Goal: Task Accomplishment & Management: Check status

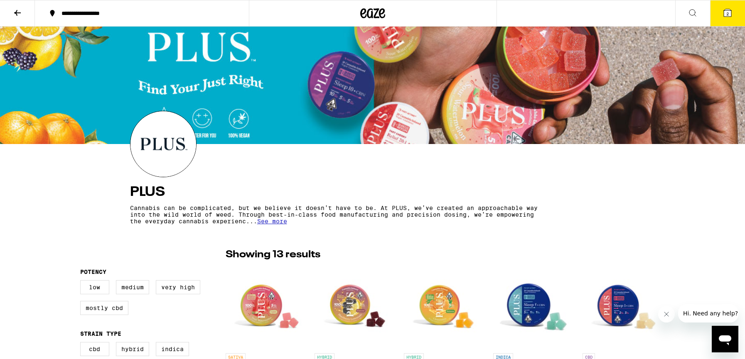
click at [376, 10] on icon at bounding box center [373, 13] width 12 height 10
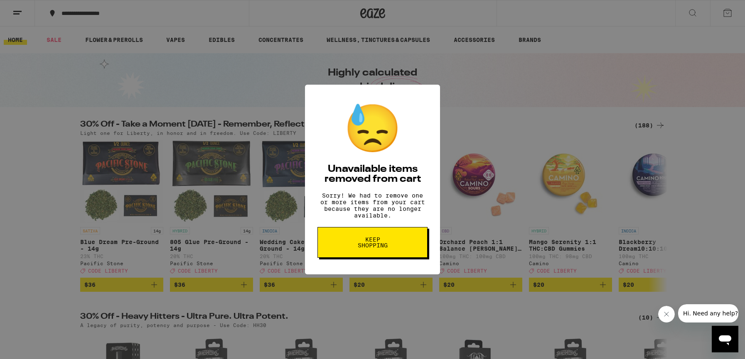
drag, startPoint x: 387, startPoint y: 243, endPoint x: 366, endPoint y: 216, distance: 34.0
click at [386, 242] on span "Keep Shopping" at bounding box center [372, 243] width 43 height 12
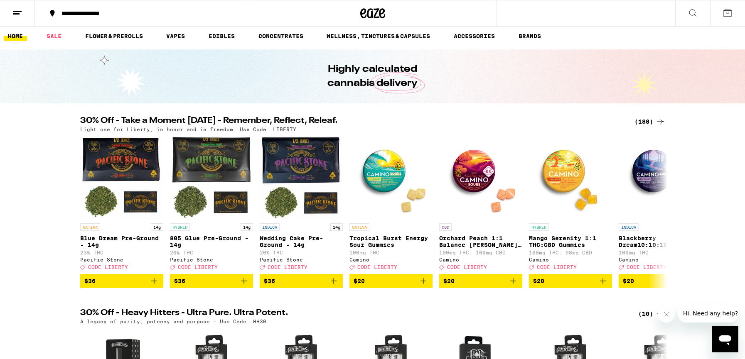
scroll to position [5, 0]
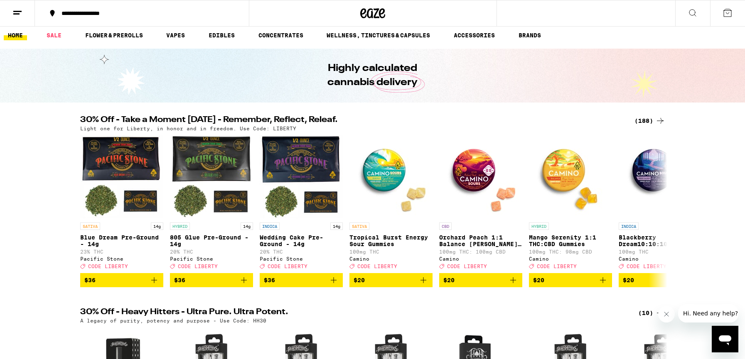
click at [648, 119] on div "(188)" at bounding box center [649, 121] width 31 height 10
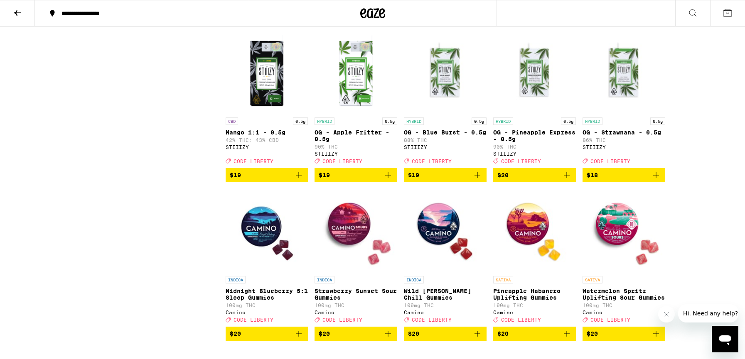
scroll to position [2329, 0]
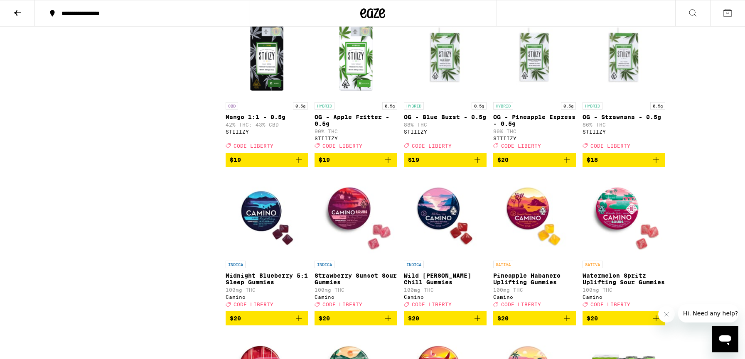
click at [449, 98] on img "Open page for OG - Blue Burst - 0.5g from STIIIZY" at bounding box center [445, 56] width 83 height 83
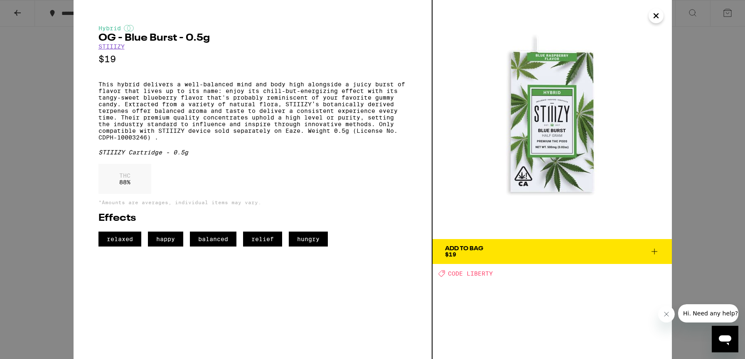
click at [657, 17] on icon "Close" at bounding box center [656, 16] width 4 height 4
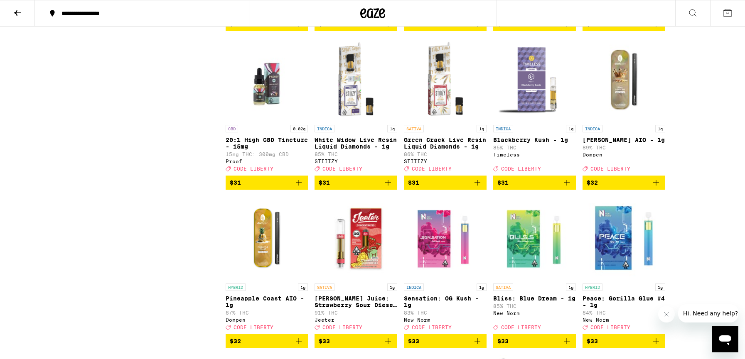
scroll to position [4211, 0]
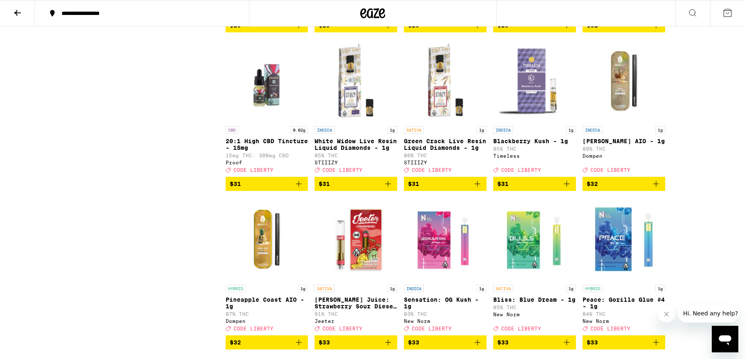
click at [359, 122] on img "Open page for White Widow Live Resin Liquid Diamonds - 1g from STIIIZY" at bounding box center [356, 80] width 83 height 83
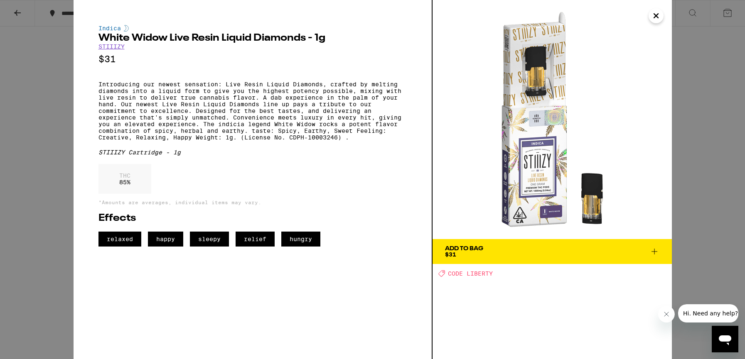
click at [658, 20] on icon "Close" at bounding box center [656, 16] width 10 height 12
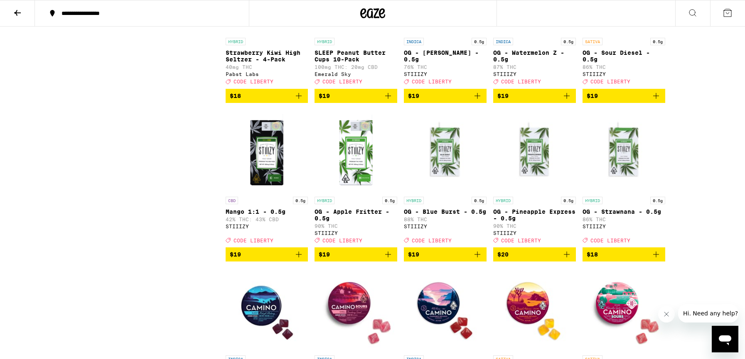
scroll to position [2233, 0]
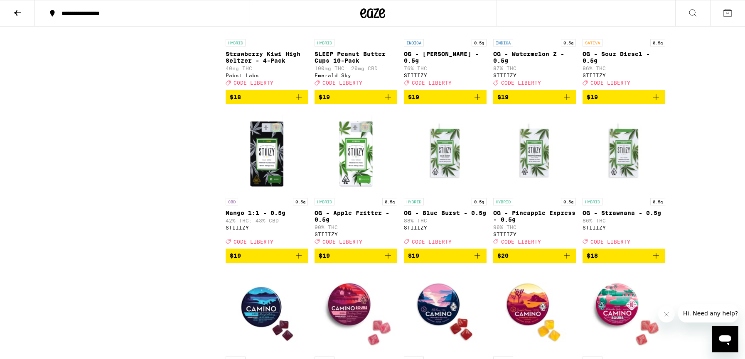
click at [666, 317] on icon "Close message from company" at bounding box center [666, 314] width 7 height 7
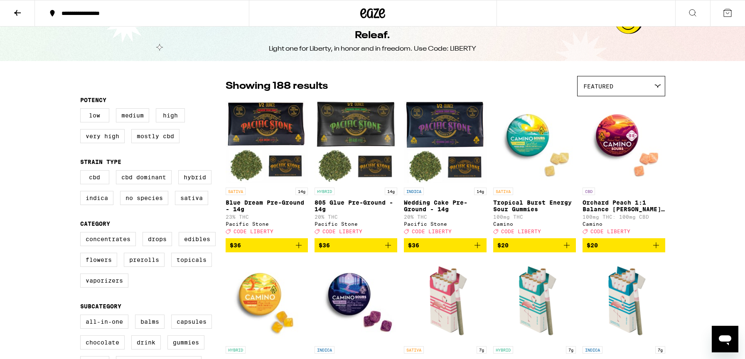
scroll to position [0, 0]
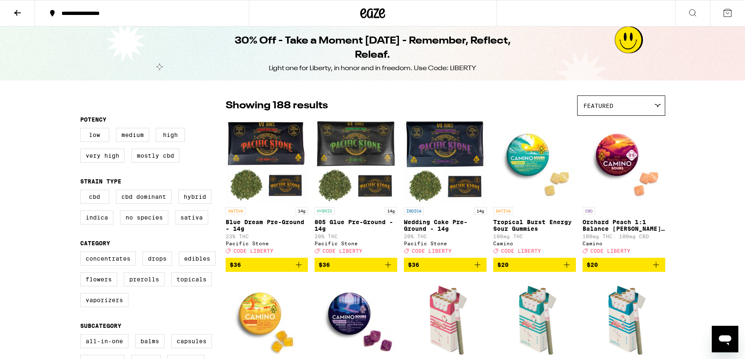
click at [369, 12] on icon at bounding box center [372, 13] width 25 height 15
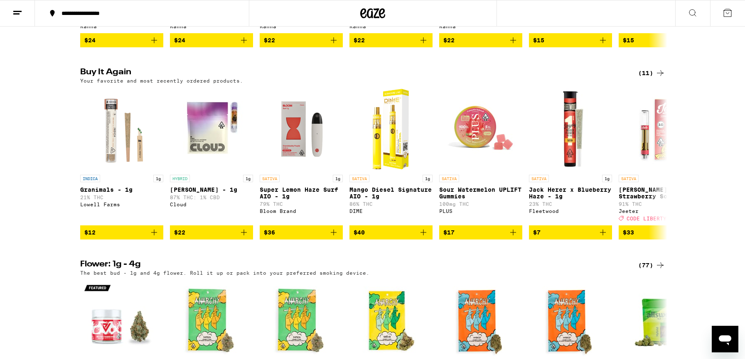
scroll to position [633, 0]
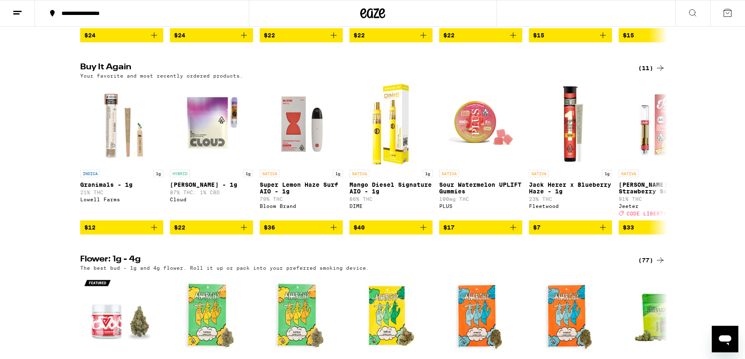
click at [644, 73] on div "(11)" at bounding box center [651, 68] width 27 height 10
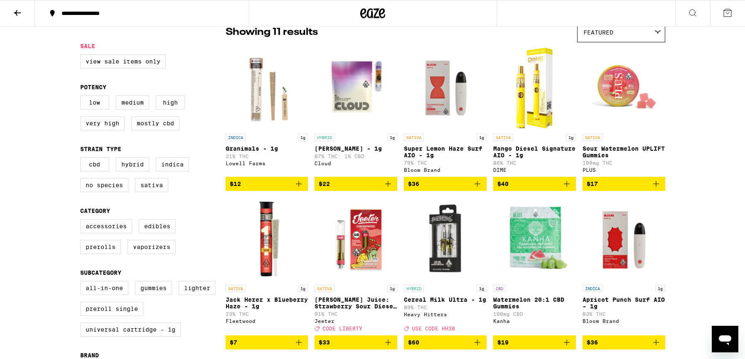
scroll to position [73, 0]
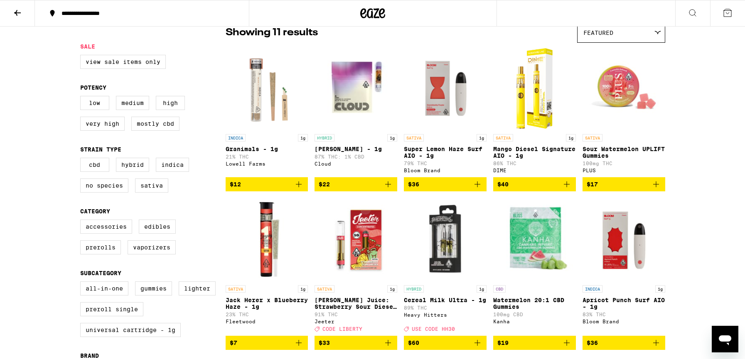
click at [441, 85] on img "Open page for Super Lemon Haze Surf AIO - 1g from Bloom Brand" at bounding box center [445, 88] width 83 height 83
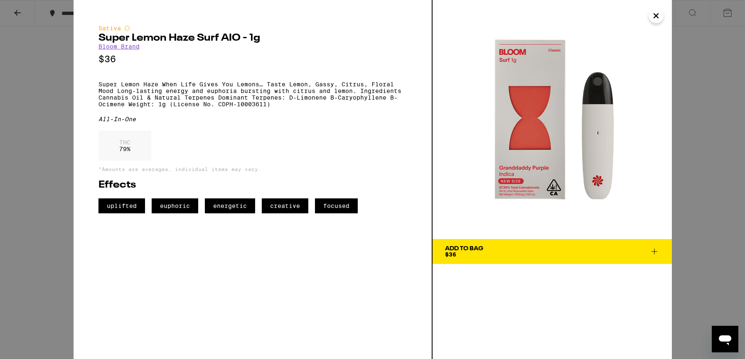
drag, startPoint x: 656, startPoint y: 16, endPoint x: 649, endPoint y: 17, distance: 7.2
click at [656, 16] on icon "Close" at bounding box center [656, 16] width 4 height 4
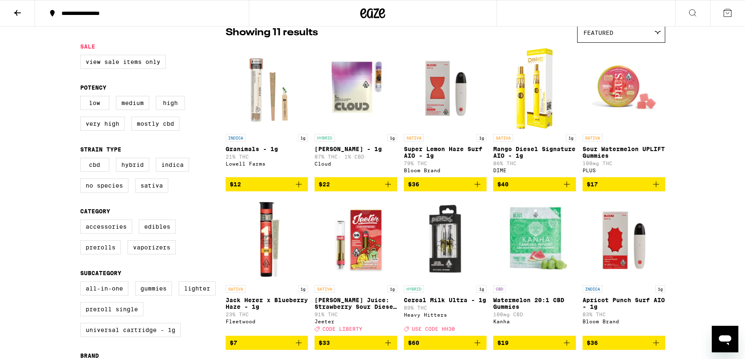
click at [536, 94] on img "Open page for Mango Diesel Signature AIO - 1g from DIME" at bounding box center [534, 88] width 47 height 83
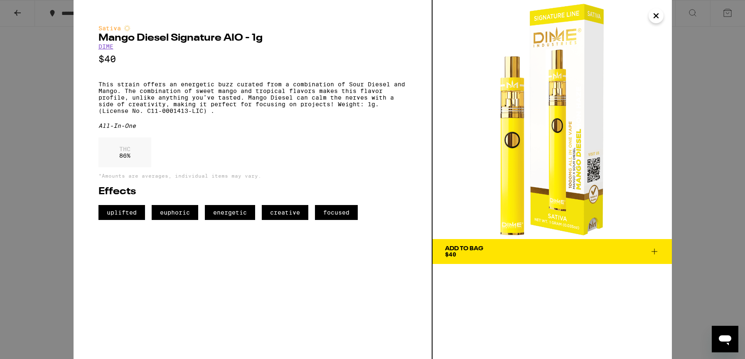
drag, startPoint x: 657, startPoint y: 17, endPoint x: 650, endPoint y: 32, distance: 16.0
click at [657, 17] on icon "Close" at bounding box center [656, 16] width 10 height 12
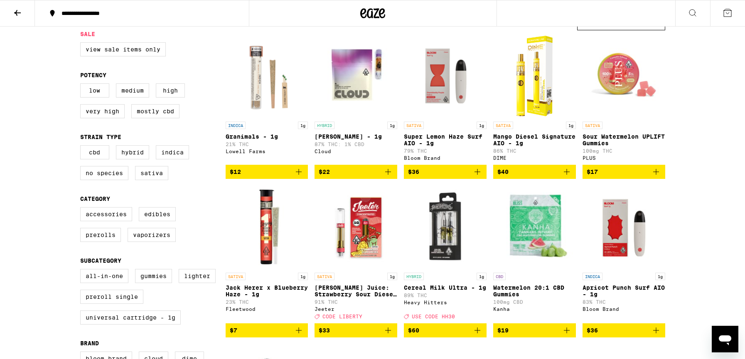
scroll to position [81, 0]
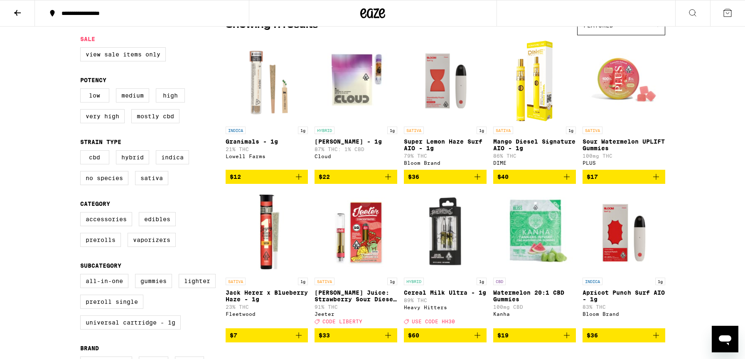
click at [631, 252] on img "Open page for Apricot Punch Surf AIO - 1g from Bloom Brand" at bounding box center [624, 232] width 83 height 83
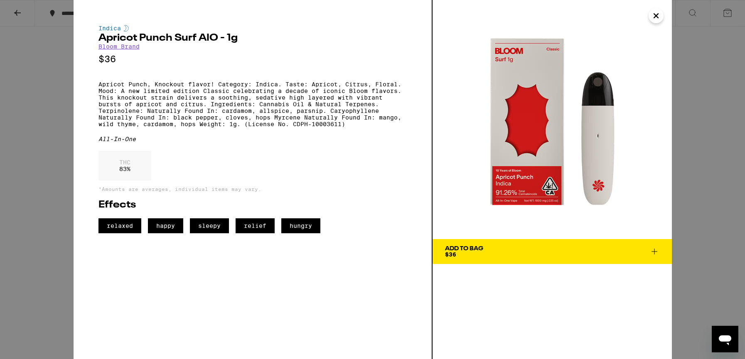
click at [659, 11] on icon "Close" at bounding box center [656, 16] width 10 height 12
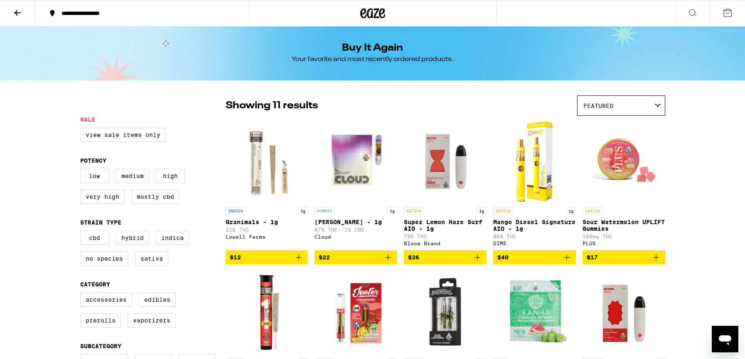
click at [373, 12] on icon at bounding box center [372, 13] width 25 height 15
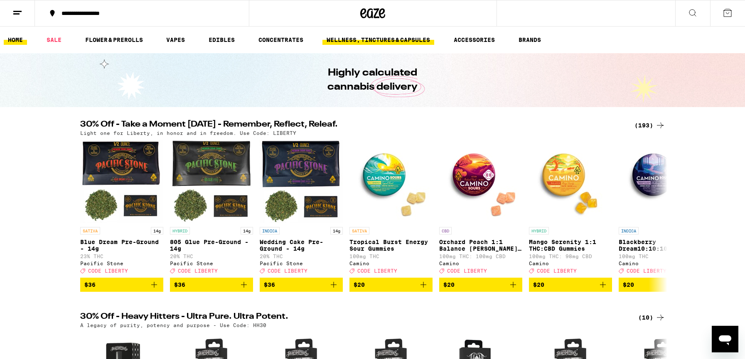
drag, startPoint x: 374, startPoint y: 13, endPoint x: 352, endPoint y: 37, distance: 32.6
click at [374, 13] on icon at bounding box center [372, 13] width 25 height 15
click at [18, 12] on icon at bounding box center [17, 13] width 10 height 10
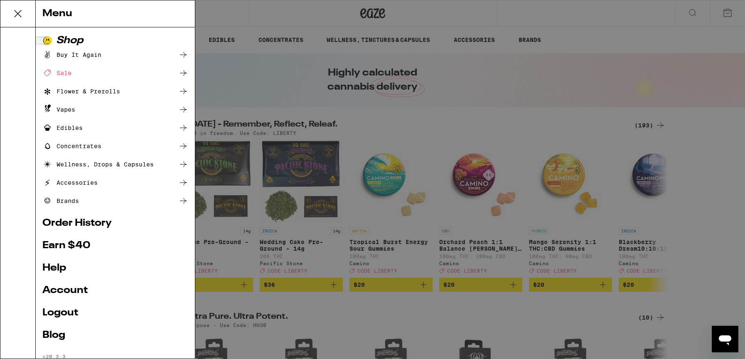
click at [105, 225] on link "Order History" at bounding box center [115, 224] width 146 height 10
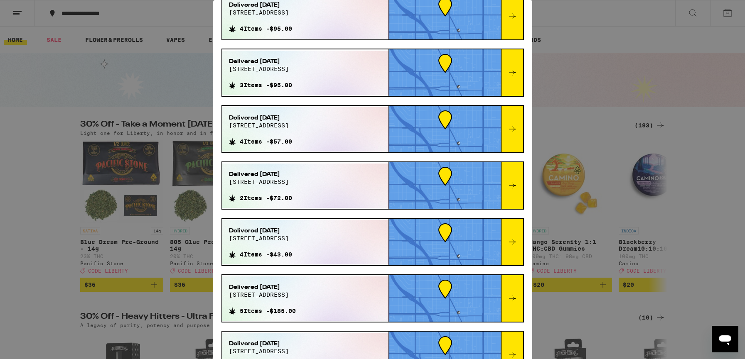
scroll to position [111, 0]
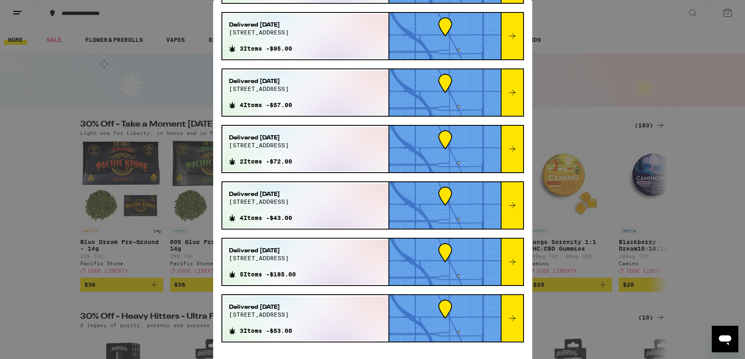
click at [514, 261] on icon at bounding box center [512, 262] width 10 height 10
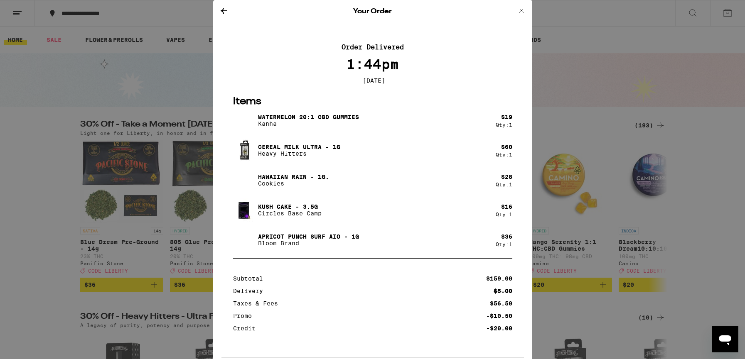
click at [225, 9] on icon at bounding box center [224, 11] width 10 height 10
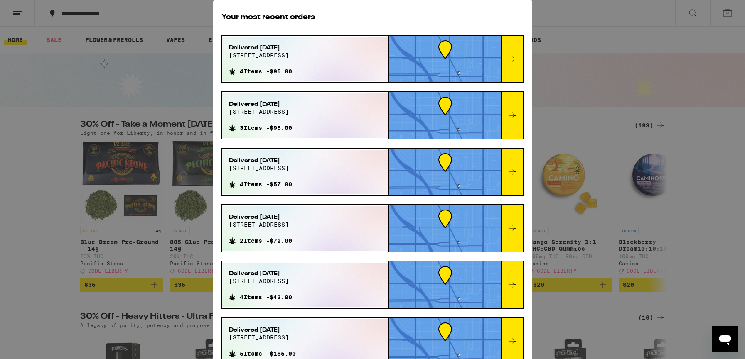
scroll to position [111, 0]
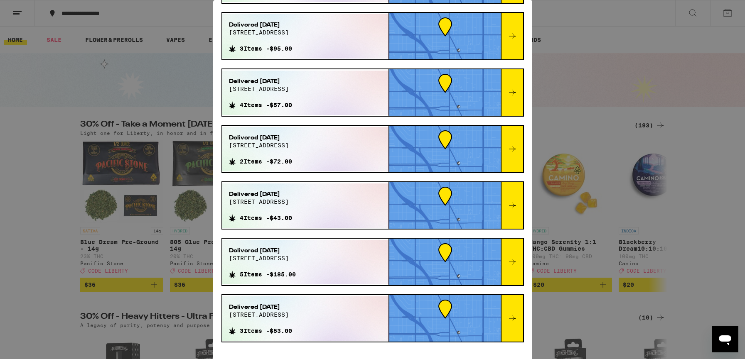
click at [514, 315] on icon at bounding box center [512, 319] width 10 height 10
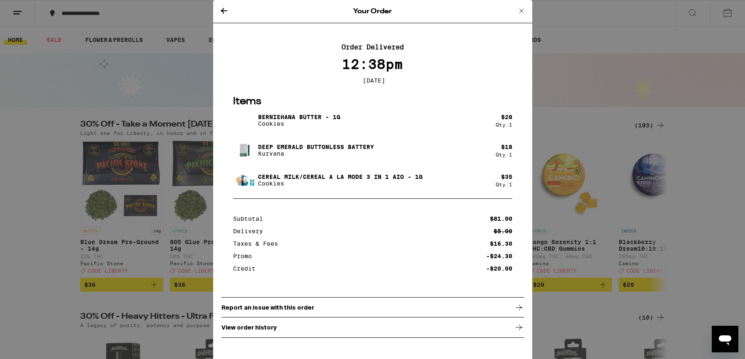
click at [222, 10] on icon at bounding box center [224, 11] width 7 height 6
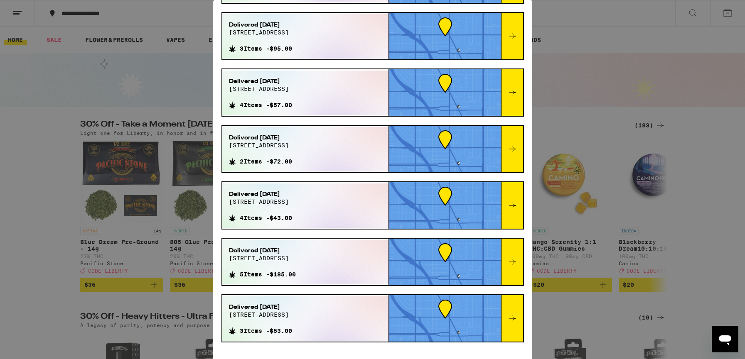
click at [519, 205] on div at bounding box center [512, 205] width 22 height 47
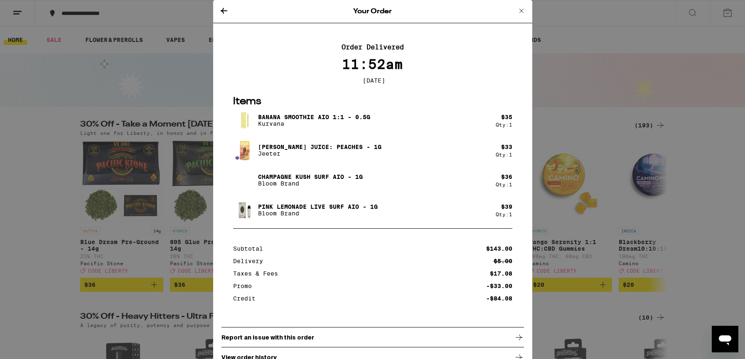
click at [224, 10] on icon at bounding box center [224, 11] width 7 height 6
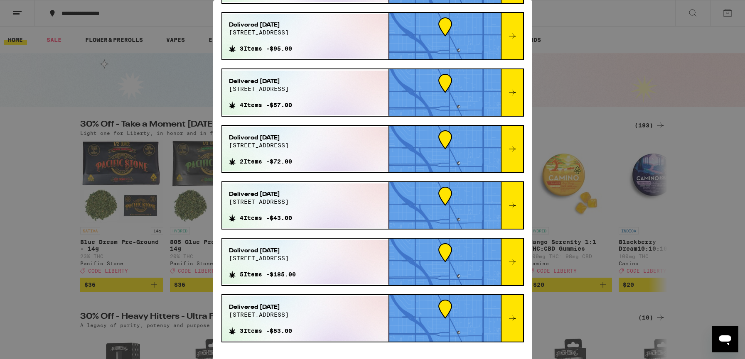
click at [513, 147] on icon at bounding box center [512, 149] width 10 height 10
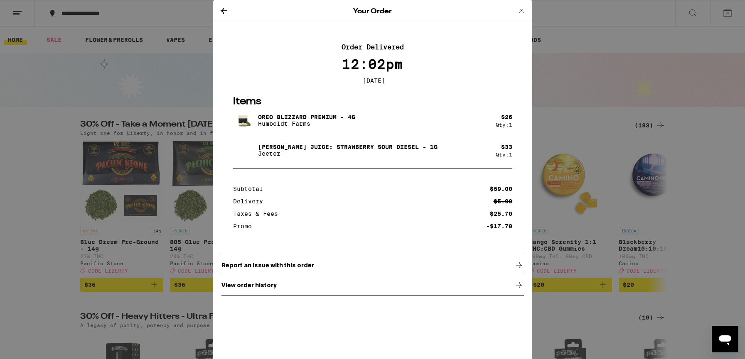
click at [222, 11] on icon at bounding box center [224, 11] width 10 height 10
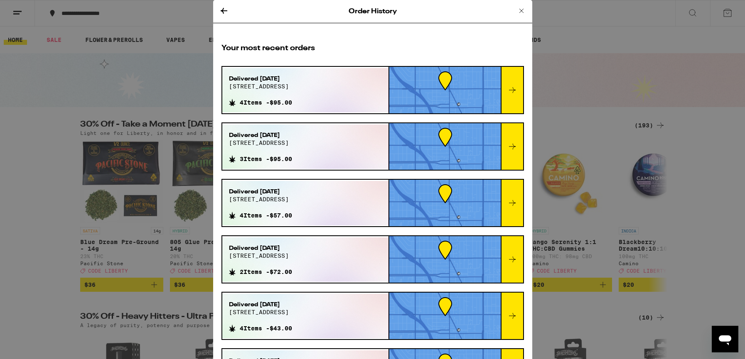
click at [511, 199] on icon at bounding box center [512, 203] width 10 height 10
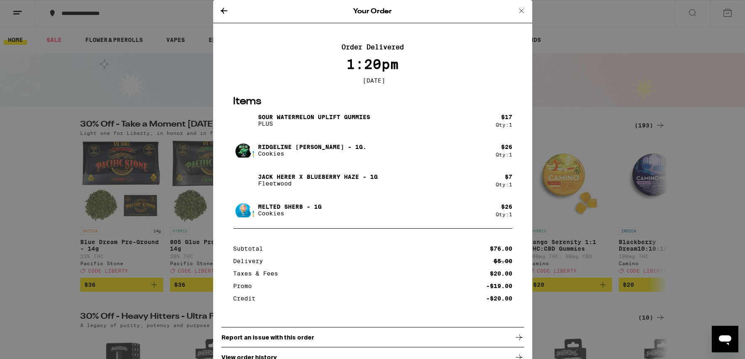
click at [223, 10] on icon at bounding box center [224, 11] width 10 height 10
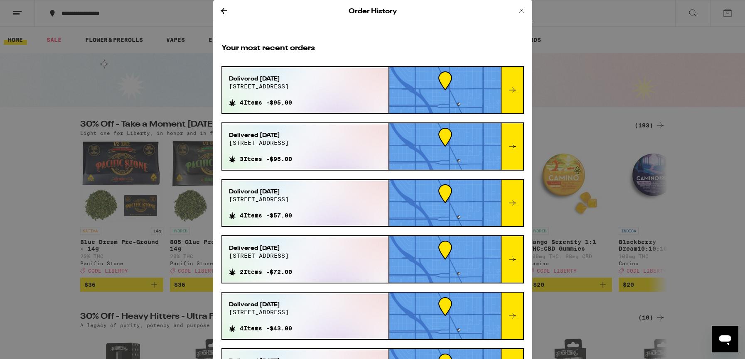
click at [511, 202] on icon at bounding box center [512, 203] width 10 height 10
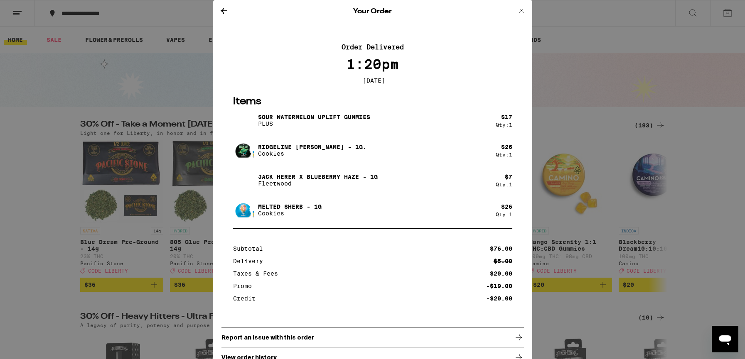
click at [222, 12] on icon at bounding box center [224, 11] width 7 height 6
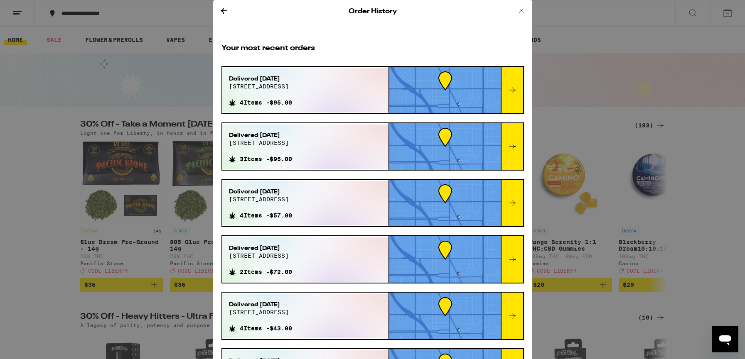
click at [511, 144] on icon at bounding box center [512, 147] width 10 height 10
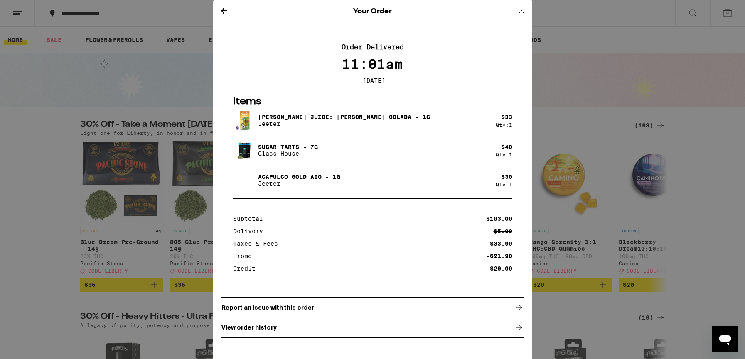
click at [224, 7] on icon at bounding box center [224, 11] width 10 height 10
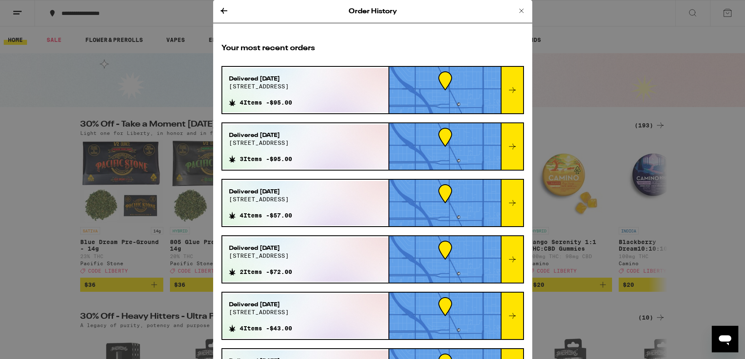
click at [512, 89] on icon at bounding box center [512, 90] width 10 height 10
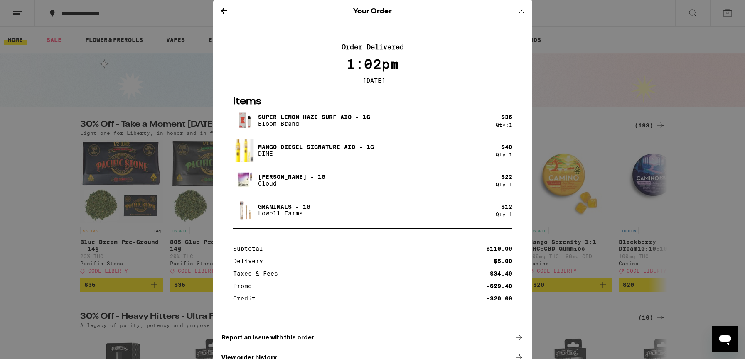
click at [223, 10] on icon at bounding box center [224, 11] width 10 height 10
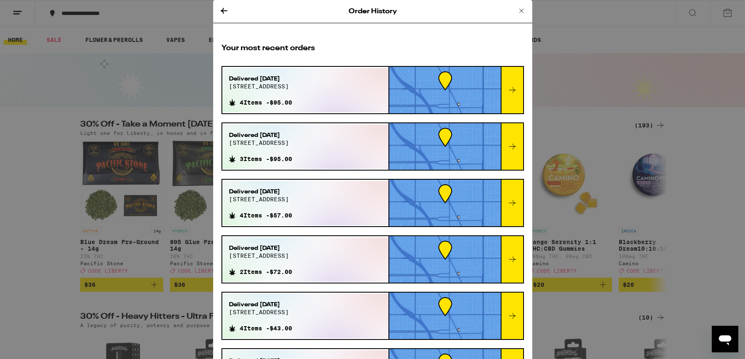
click at [223, 11] on icon at bounding box center [224, 11] width 7 height 6
